Goal: Information Seeking & Learning: Learn about a topic

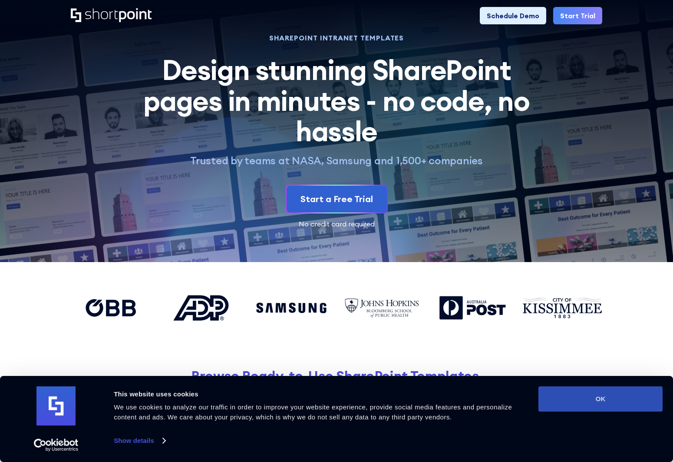
click at [605, 402] on button "OK" at bounding box center [600, 398] width 124 height 25
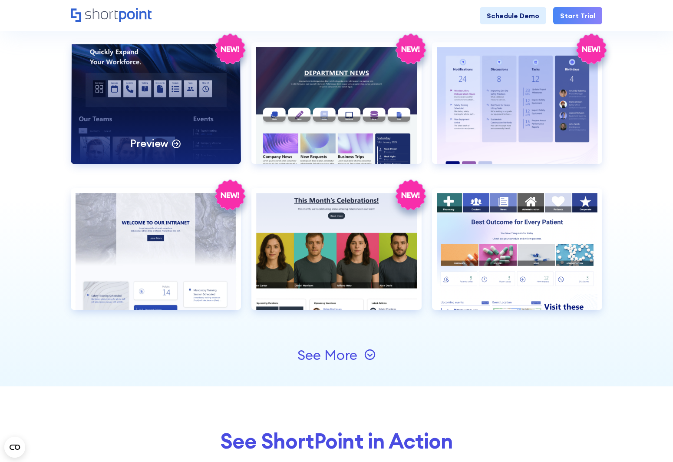
scroll to position [868, 0]
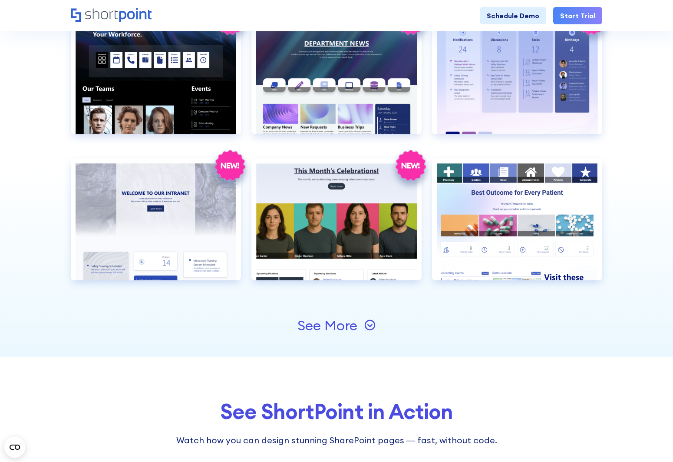
click at [340, 327] on div "See More" at bounding box center [327, 325] width 60 height 14
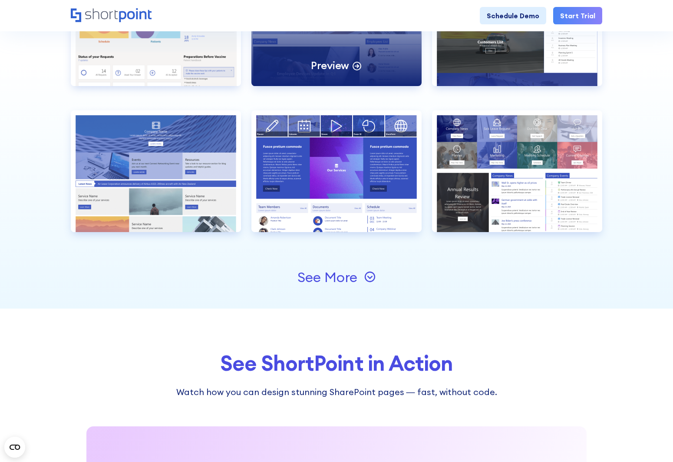
scroll to position [1303, 0]
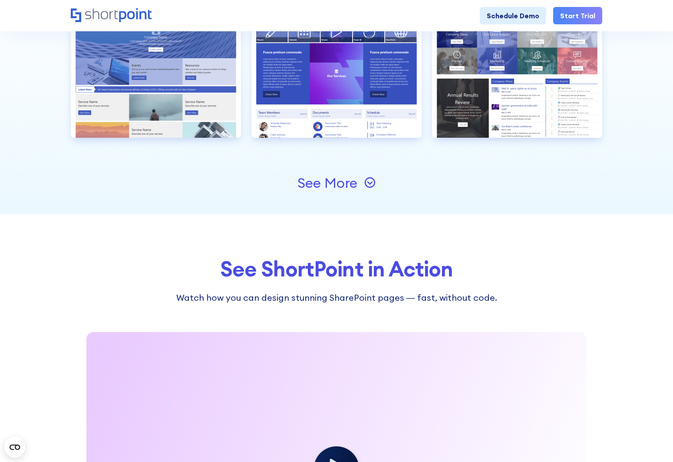
click at [318, 185] on div "See More" at bounding box center [327, 183] width 60 height 14
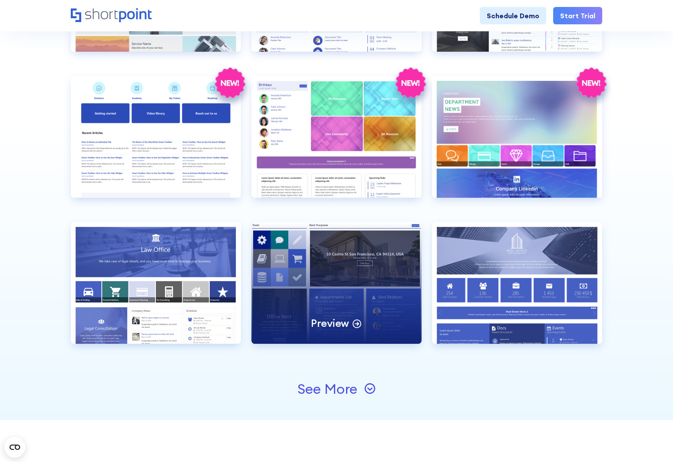
scroll to position [1390, 0]
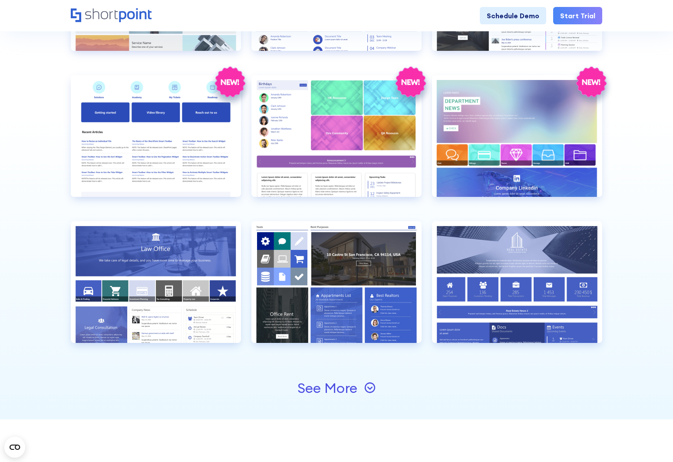
click at [367, 390] on icon at bounding box center [369, 387] width 11 height 11
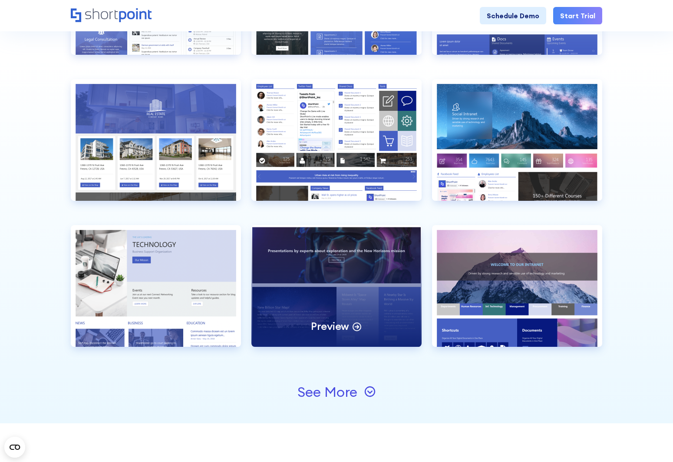
scroll to position [1694, 0]
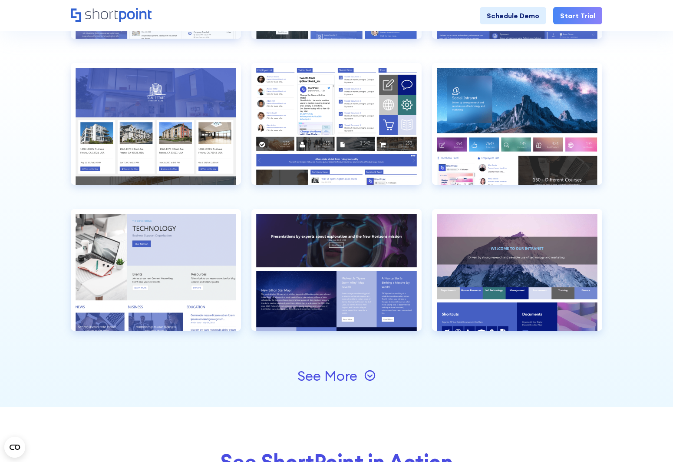
click at [317, 383] on div "See More" at bounding box center [327, 376] width 60 height 14
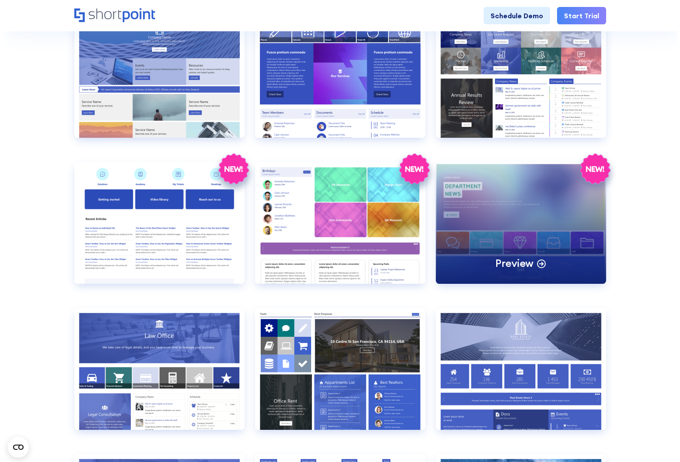
scroll to position [1216, 0]
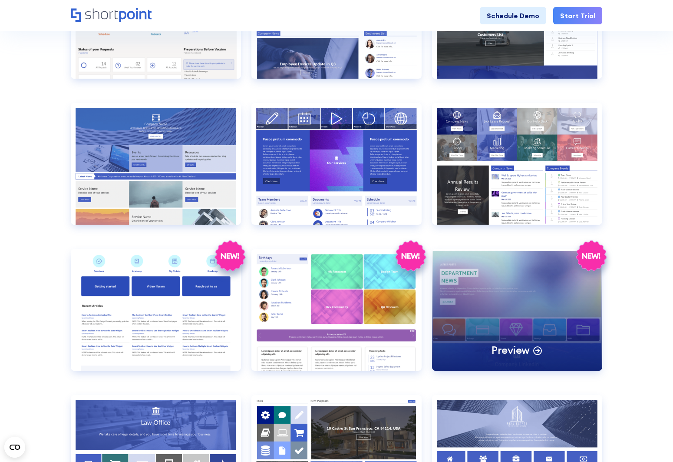
click at [532, 276] on div "Preview" at bounding box center [517, 310] width 170 height 122
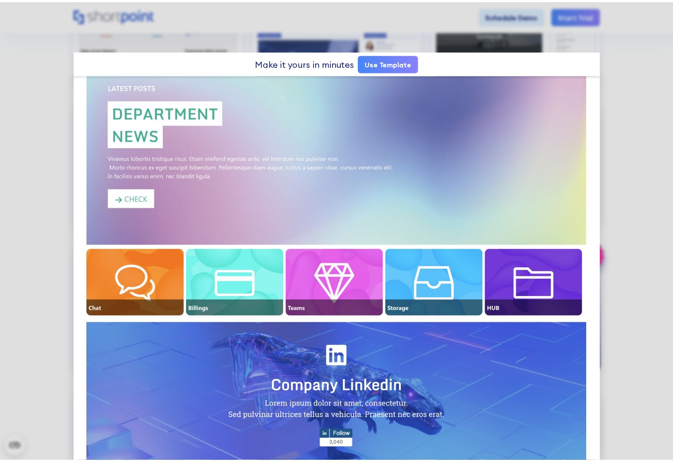
scroll to position [0, 0]
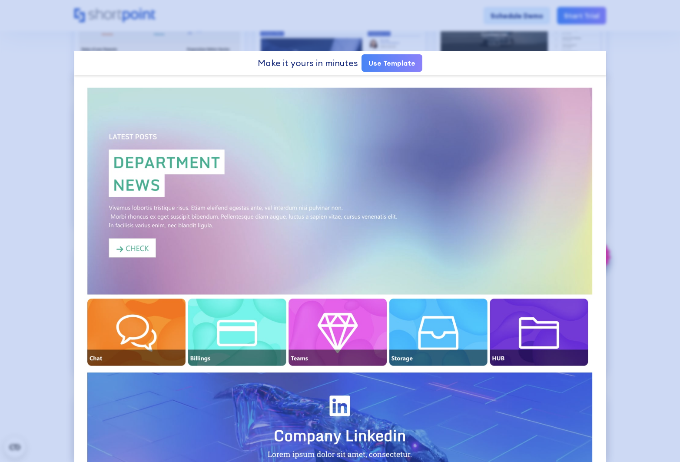
click at [639, 191] on div at bounding box center [340, 231] width 680 height 462
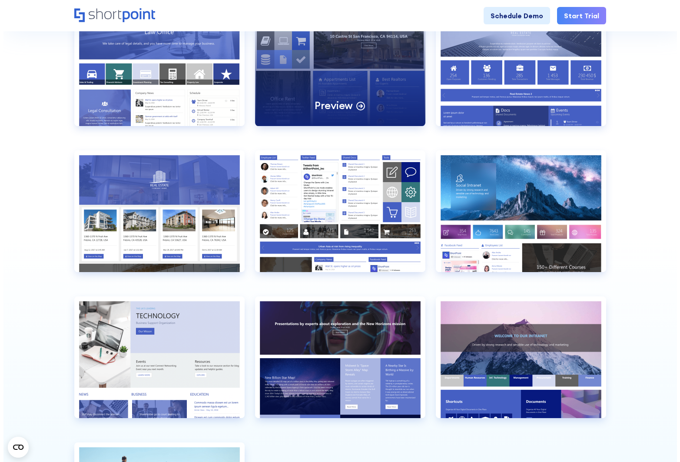
scroll to position [1607, 0]
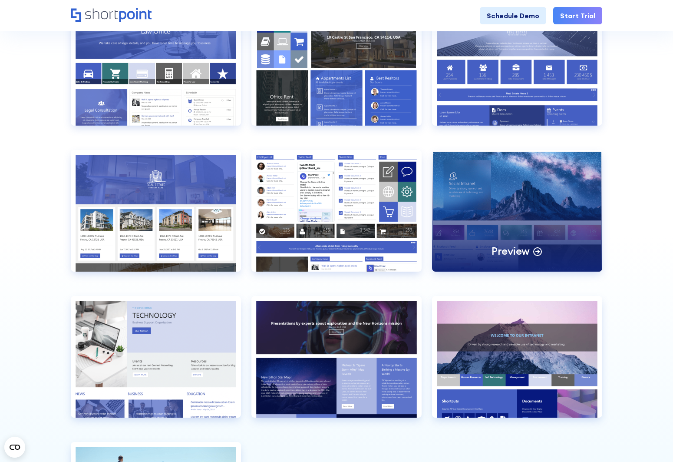
click at [540, 196] on div "Preview" at bounding box center [517, 211] width 170 height 122
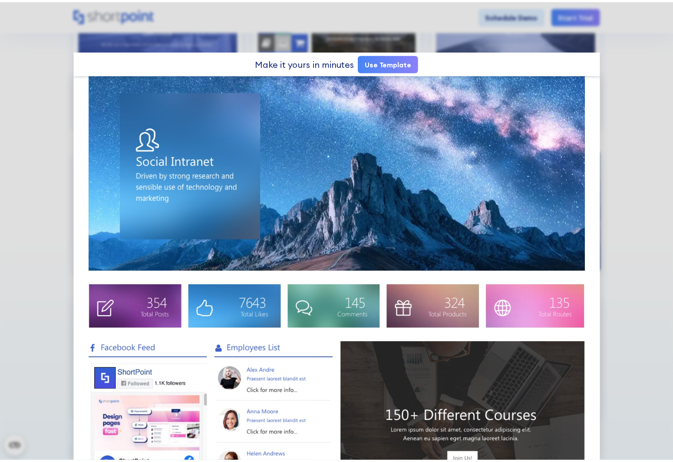
scroll to position [0, 0]
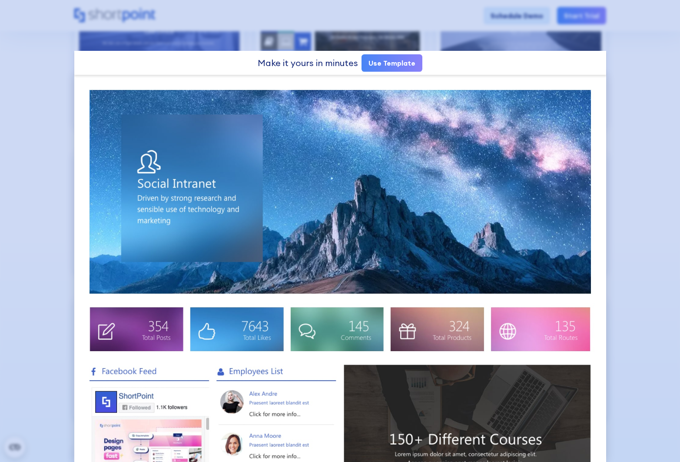
click at [636, 128] on div at bounding box center [340, 231] width 680 height 462
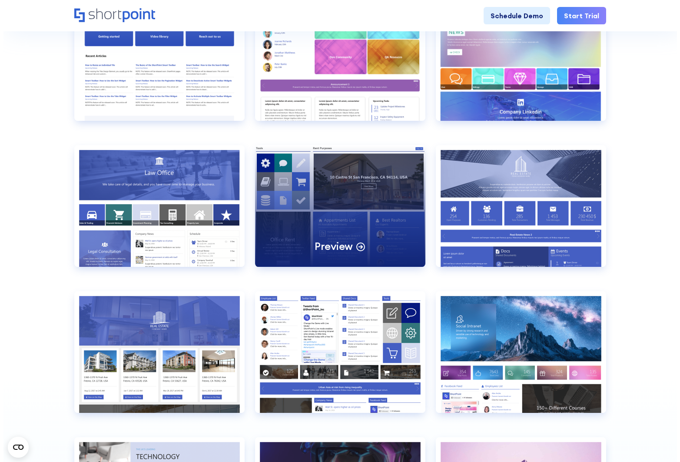
scroll to position [1433, 0]
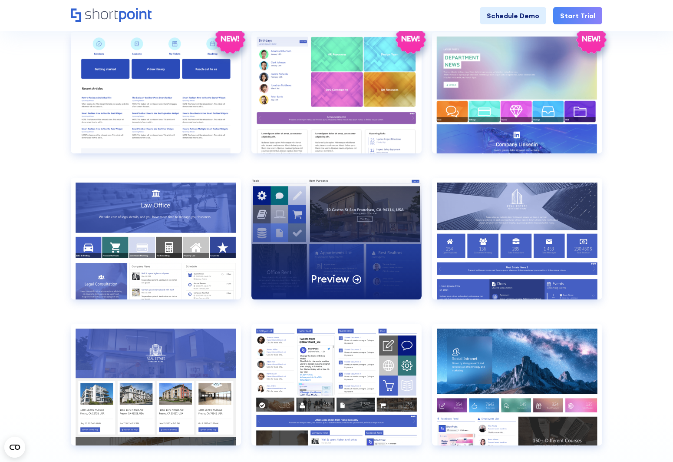
click at [339, 198] on div "Preview" at bounding box center [336, 239] width 170 height 122
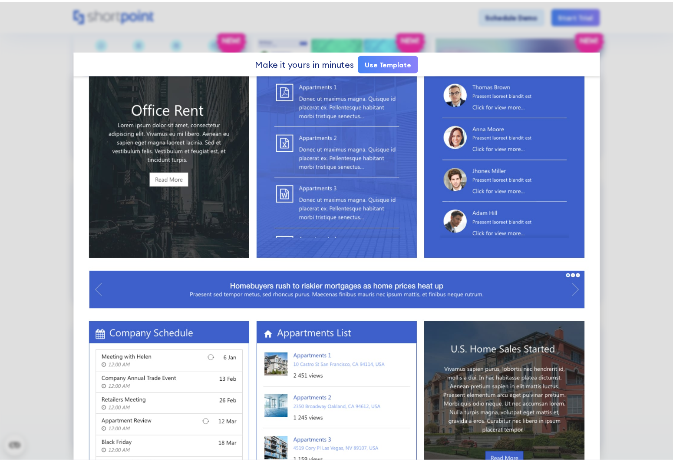
scroll to position [261, 0]
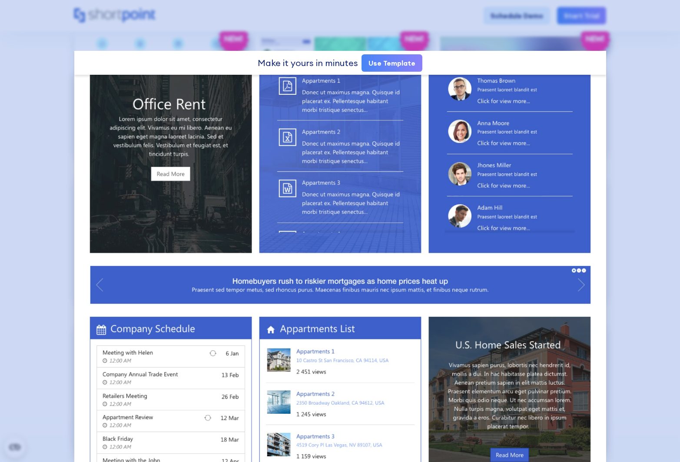
click at [615, 119] on div at bounding box center [340, 231] width 680 height 462
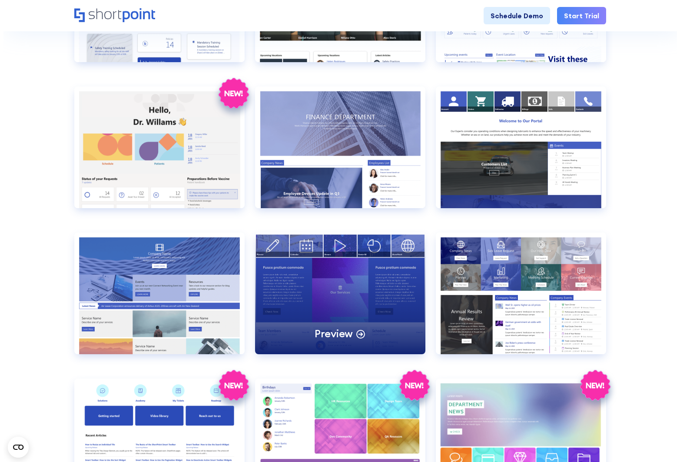
scroll to position [1086, 0]
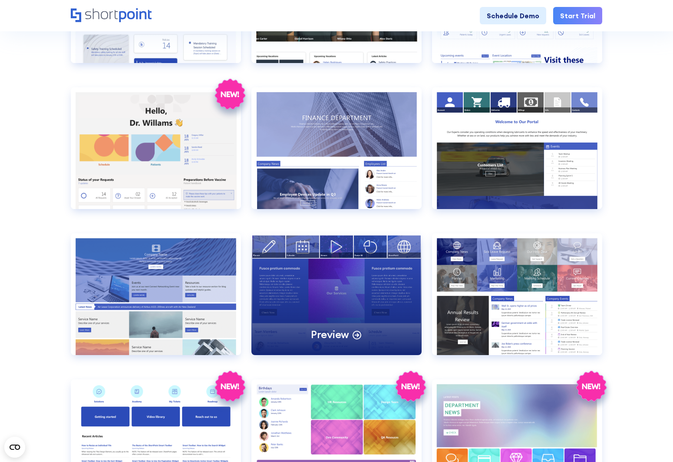
click at [375, 305] on div "Preview" at bounding box center [336, 294] width 170 height 122
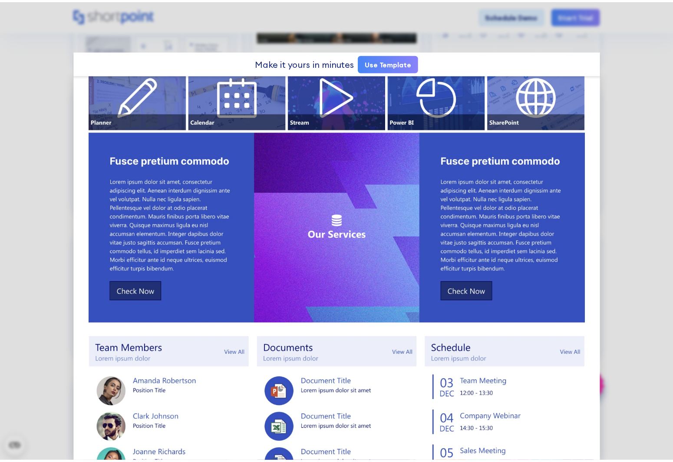
scroll to position [0, 0]
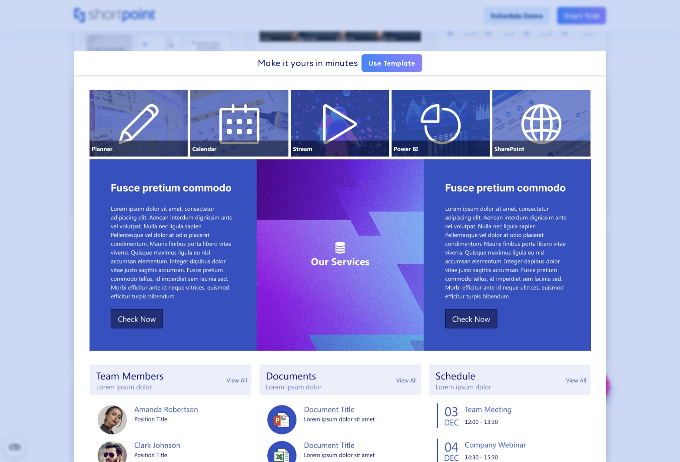
click at [59, 89] on div at bounding box center [340, 231] width 680 height 462
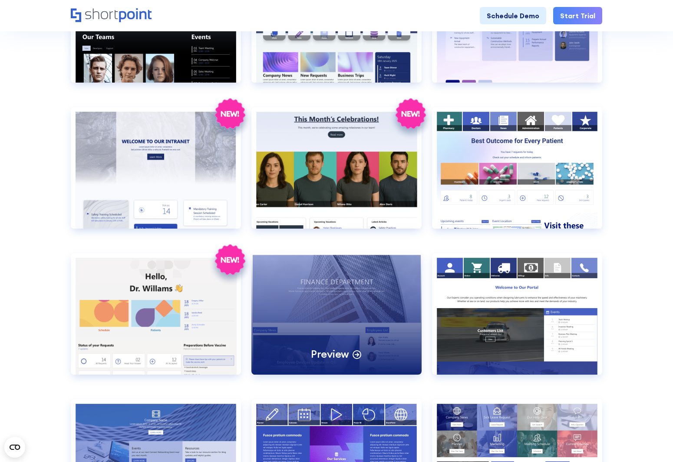
scroll to position [912, 0]
